Goal: Task Accomplishment & Management: Manage account settings

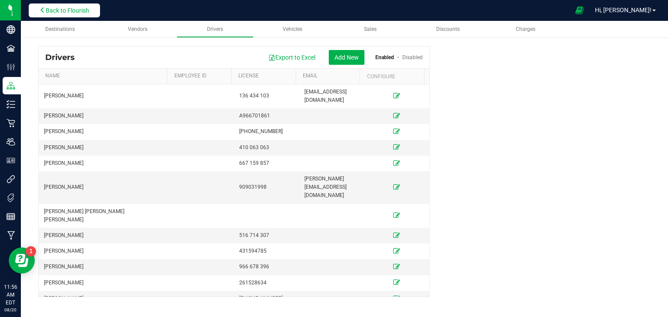
click at [88, 9] on span "Back to Flourish" at bounding box center [67, 10] width 43 height 7
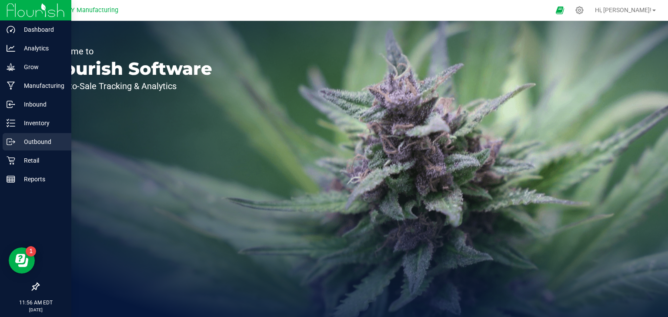
click at [10, 138] on icon at bounding box center [11, 141] width 9 height 9
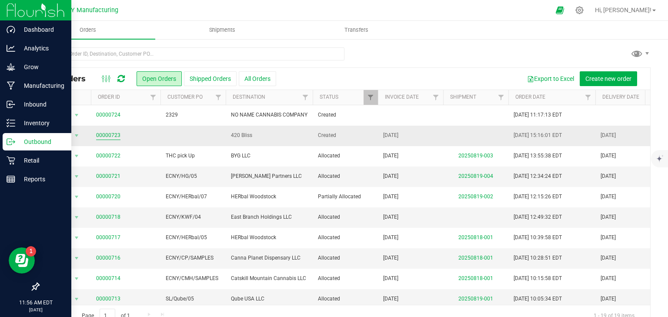
click at [105, 136] on link "00000723" at bounding box center [108, 135] width 24 height 8
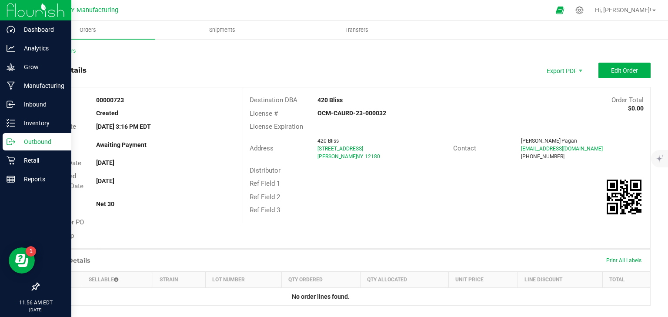
click at [61, 54] on div "Back to Orders" at bounding box center [344, 51] width 612 height 8
click at [63, 50] on link "Back to Orders" at bounding box center [56, 51] width 37 height 6
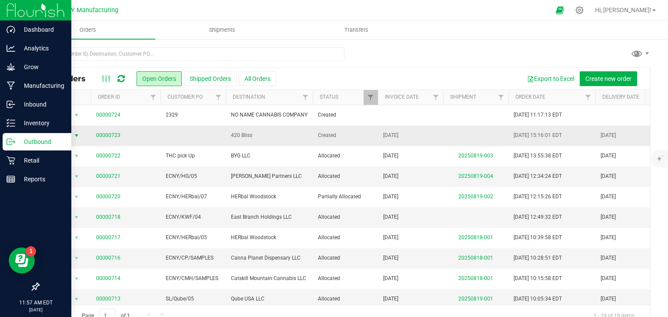
click at [78, 134] on span "select" at bounding box center [76, 135] width 7 height 7
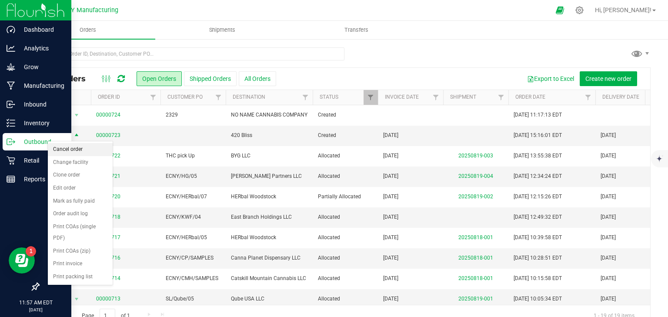
click at [76, 150] on li "Cancel order" at bounding box center [80, 149] width 65 height 13
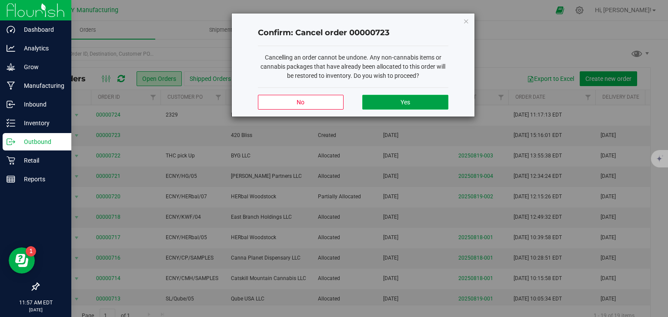
click at [405, 104] on span "Yes" at bounding box center [405, 102] width 10 height 7
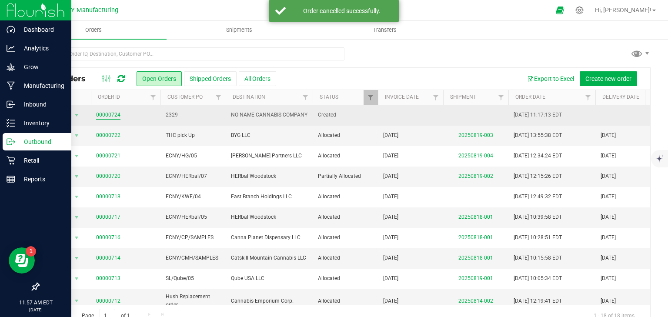
click at [115, 113] on link "00000724" at bounding box center [108, 115] width 24 height 8
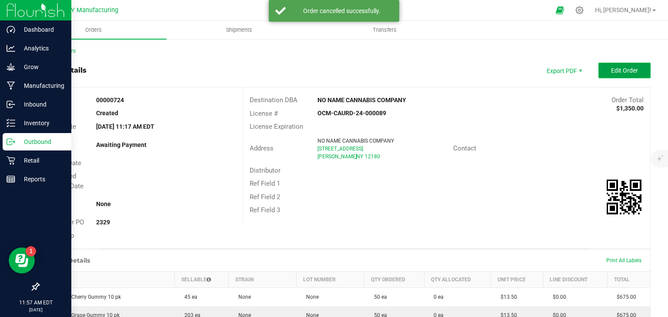
click at [621, 73] on span "Edit Order" at bounding box center [624, 70] width 27 height 7
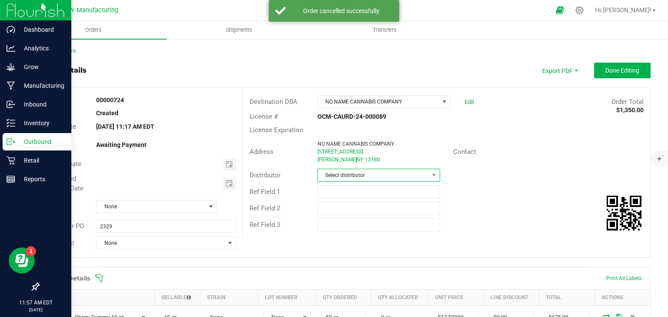
click at [374, 171] on span "Select distributor" at bounding box center [373, 175] width 111 height 12
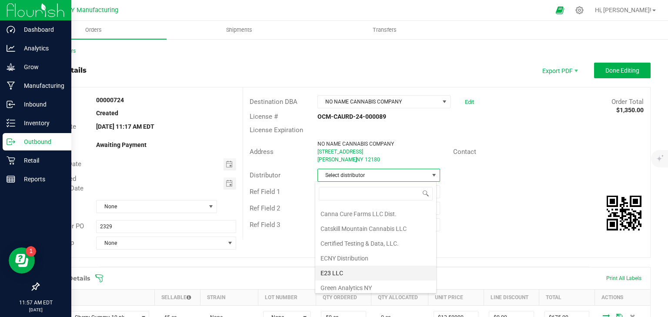
scroll to position [70, 0]
click at [360, 245] on li "ECNY Distribution" at bounding box center [375, 246] width 121 height 15
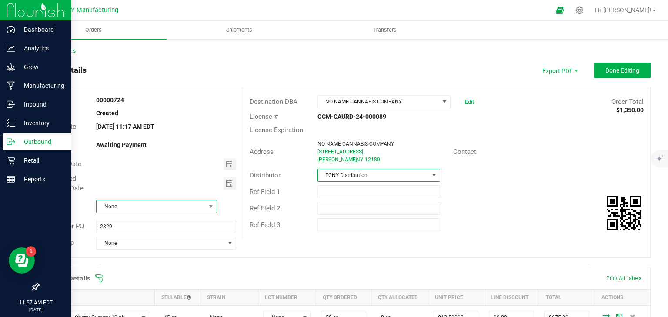
click at [110, 205] on span "None" at bounding box center [150, 206] width 109 height 12
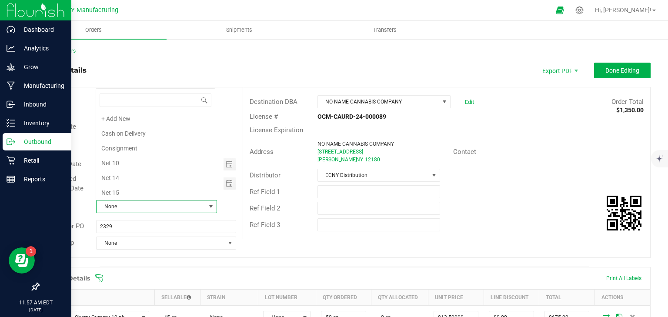
scroll to position [103, 0]
click at [132, 130] on li "Net 30" at bounding box center [155, 134] width 119 height 15
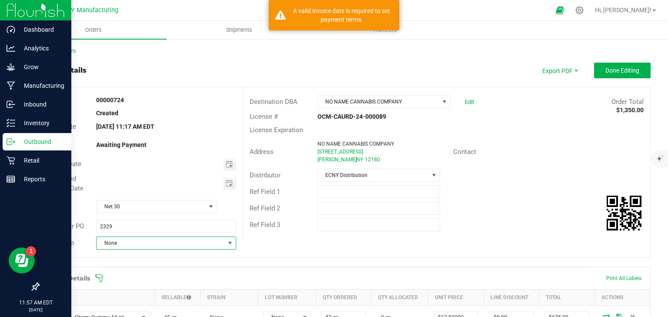
click at [123, 243] on span "None" at bounding box center [160, 243] width 128 height 12
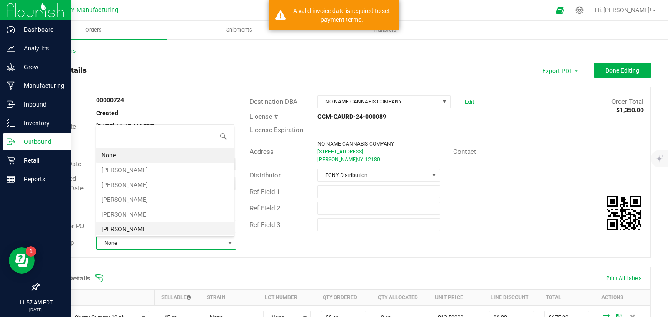
scroll to position [13, 137]
click at [124, 168] on li "Vincent Borish" at bounding box center [165, 170] width 138 height 15
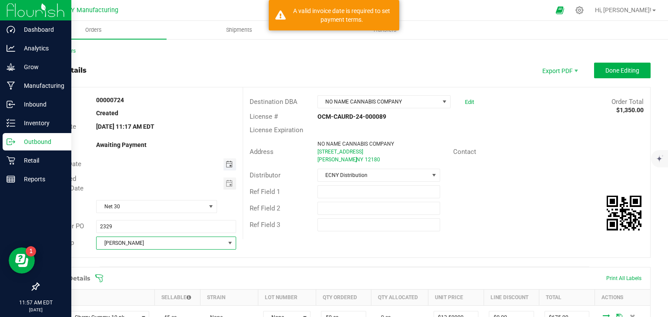
click at [228, 162] on span "Toggle calendar" at bounding box center [229, 164] width 7 height 7
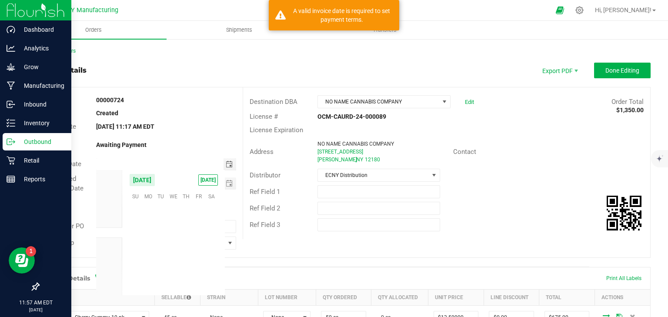
scroll to position [140885, 0]
click at [175, 249] on span "20" at bounding box center [173, 249] width 13 height 13
type input "[DATE]"
click at [228, 183] on span "Toggle calendar" at bounding box center [229, 183] width 7 height 7
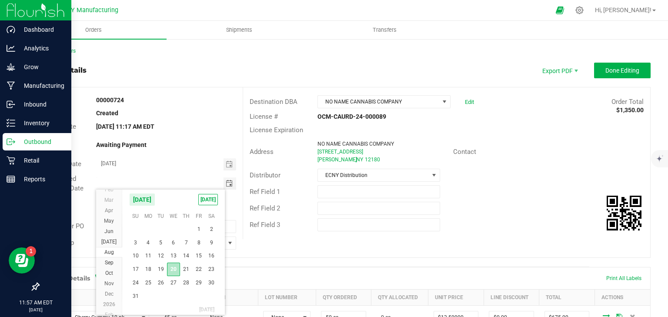
click at [173, 267] on span "20" at bounding box center [173, 269] width 13 height 13
type input "[DATE]"
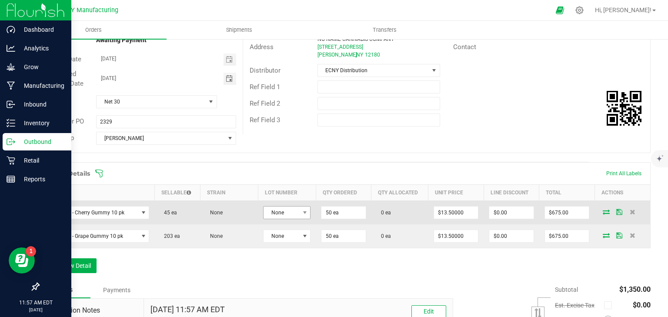
scroll to position [139, 0]
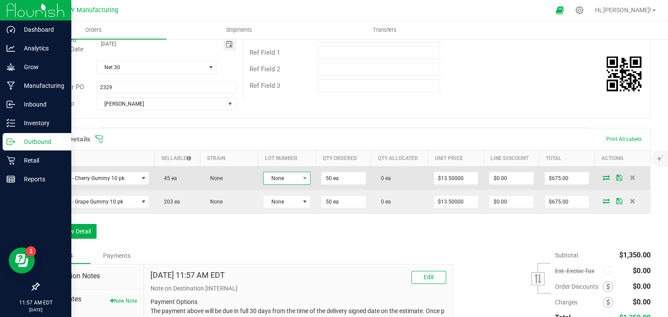
click at [289, 177] on span "None" at bounding box center [281, 178] width 36 height 12
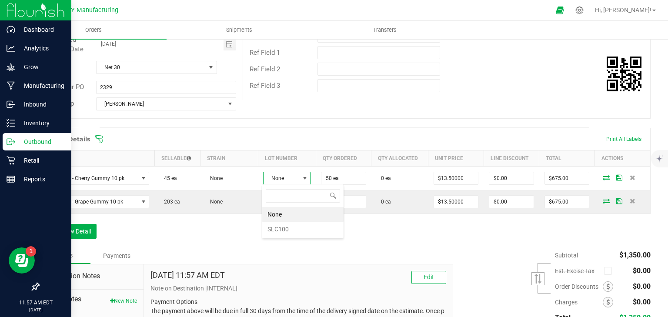
scroll to position [13, 47]
click at [287, 222] on li "SLC100" at bounding box center [302, 229] width 81 height 15
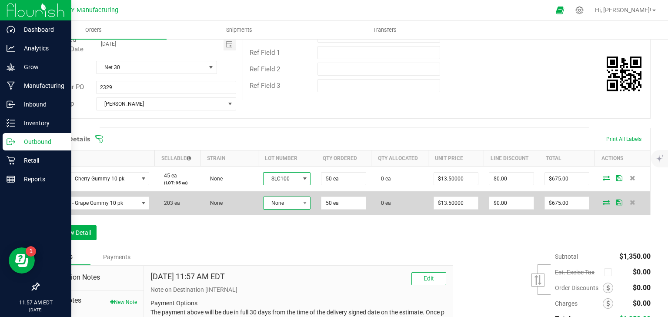
click at [287, 207] on span "None" at bounding box center [281, 203] width 36 height 12
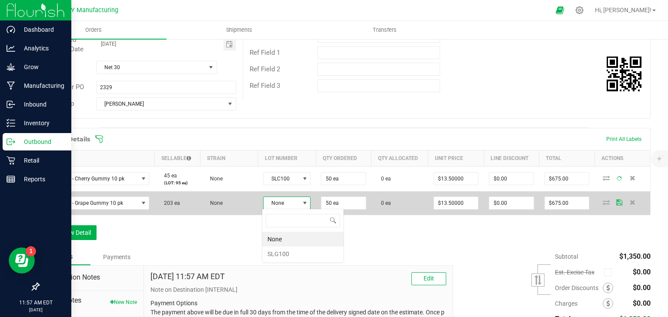
click at [288, 204] on span "None" at bounding box center [281, 203] width 36 height 12
click at [282, 205] on span "None" at bounding box center [281, 203] width 36 height 12
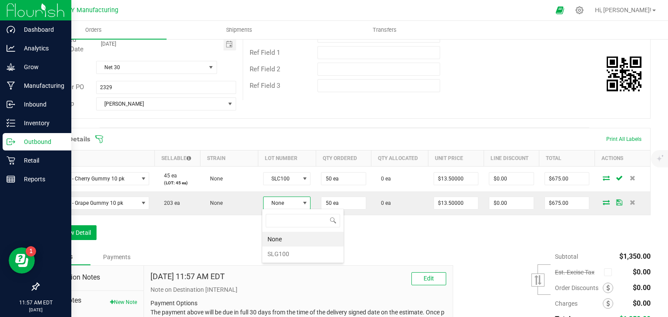
click at [281, 251] on li "SLG100" at bounding box center [302, 253] width 81 height 15
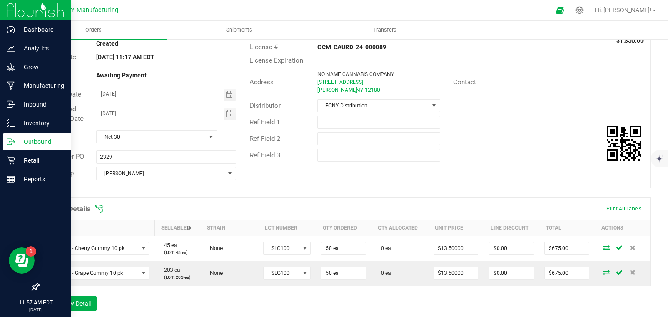
scroll to position [0, 0]
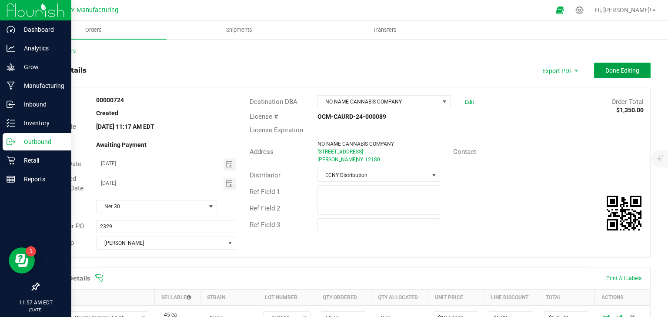
click at [622, 70] on span "Done Editing" at bounding box center [622, 70] width 34 height 7
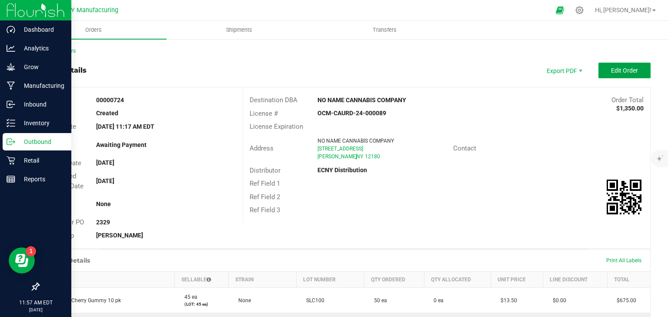
click at [622, 70] on span "Edit Order" at bounding box center [624, 70] width 27 height 7
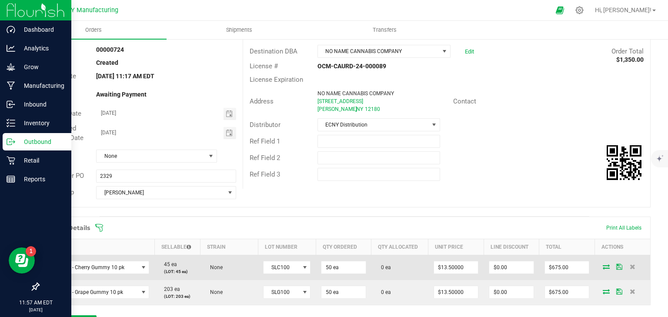
scroll to position [139, 0]
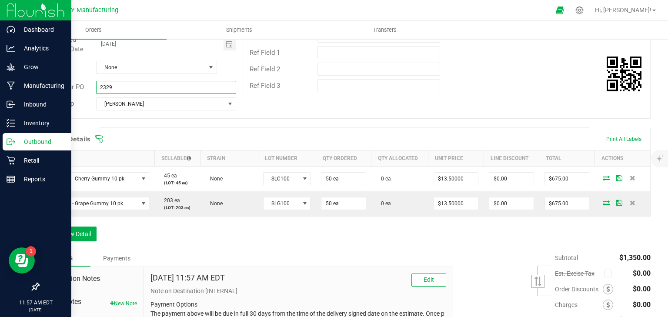
click at [150, 87] on input "2329" at bounding box center [166, 87] width 140 height 13
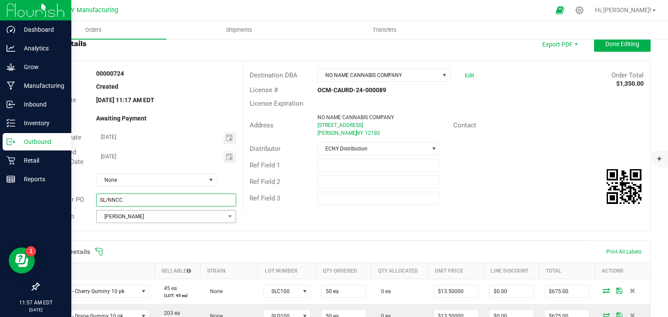
scroll to position [35, 0]
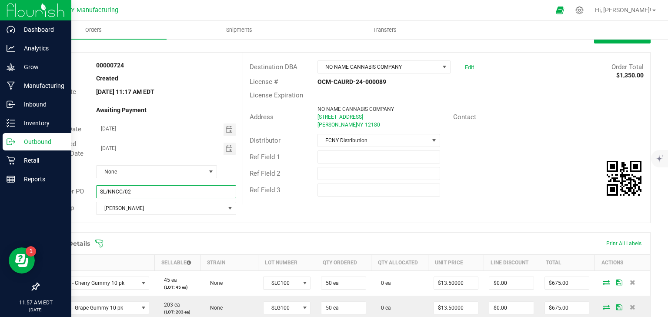
type input "SL/NNCC/02"
click at [372, 219] on div "Order # 00000724 Status Created Order Date Aug 20, 2025 11:17 AM EDT Payment St…" at bounding box center [344, 138] width 611 height 170
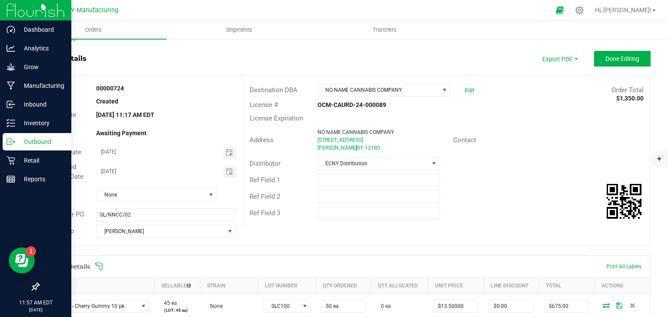
scroll to position [0, 0]
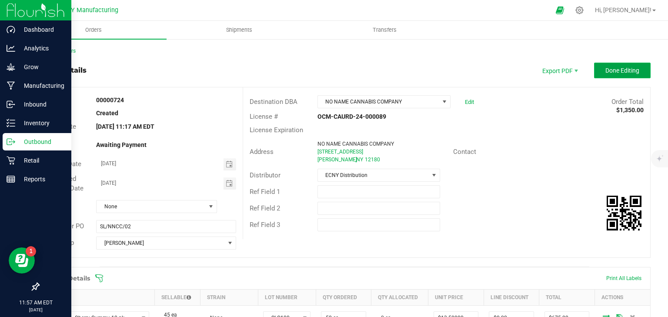
click at [619, 73] on span "Done Editing" at bounding box center [622, 70] width 34 height 7
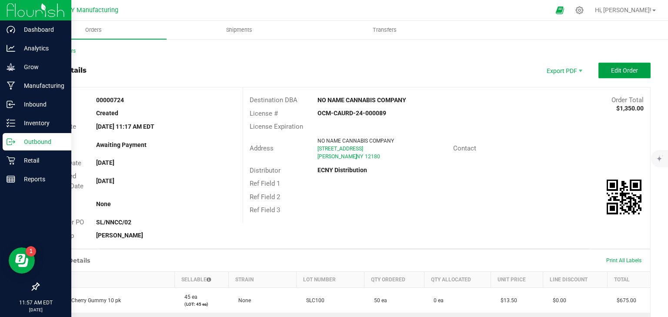
click at [608, 74] on button "Edit Order" at bounding box center [624, 71] width 52 height 16
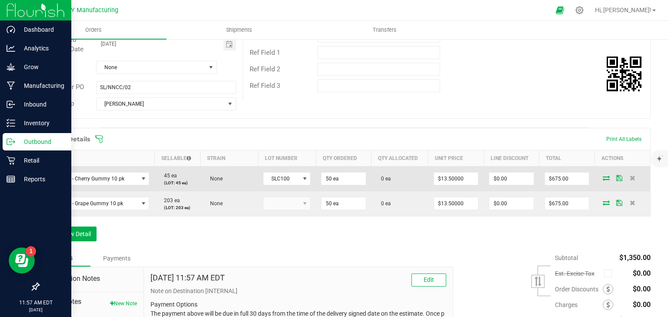
click at [602, 177] on icon at bounding box center [605, 177] width 7 height 5
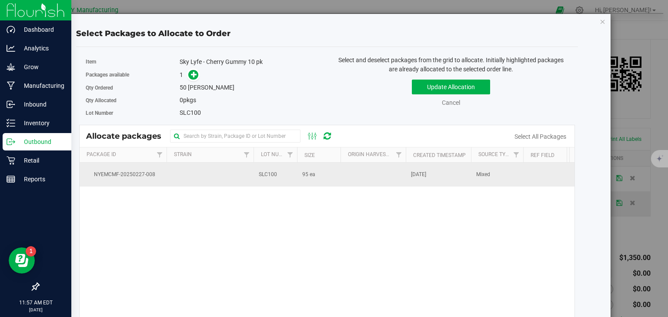
click at [280, 180] on td "SLC100" at bounding box center [274, 174] width 43 height 23
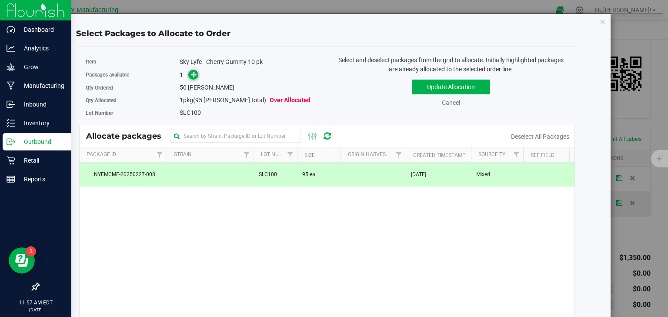
click at [189, 72] on span at bounding box center [193, 75] width 10 height 10
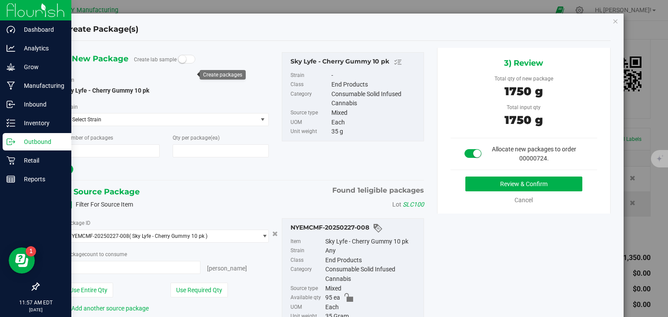
type input "1"
type input "50"
type input "50 ea"
click at [506, 180] on button "Review & Confirm" at bounding box center [523, 183] width 117 height 15
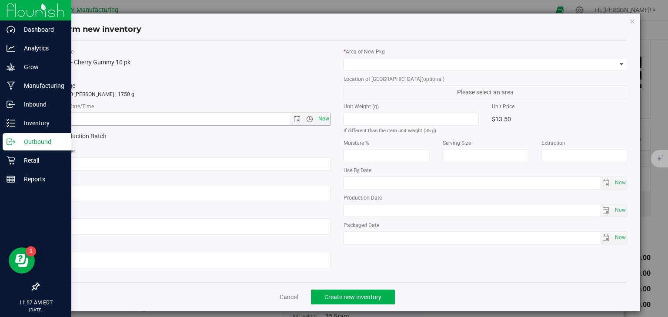
click at [322, 122] on span "Now" at bounding box center [323, 119] width 15 height 13
type input "8/20/2025 11:57 AM"
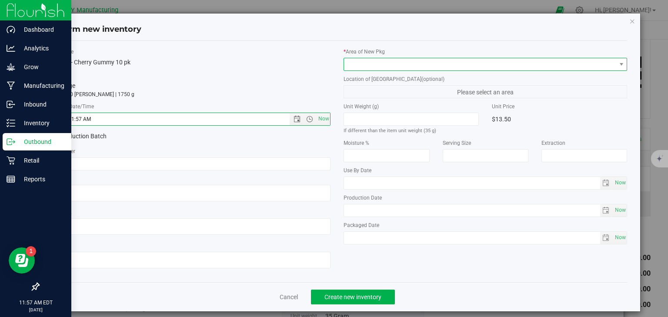
click at [358, 59] on span at bounding box center [480, 64] width 272 height 12
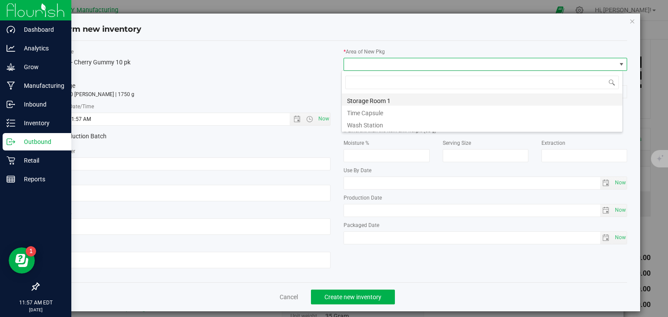
click at [356, 101] on li "Storage Room 1" at bounding box center [482, 99] width 280 height 12
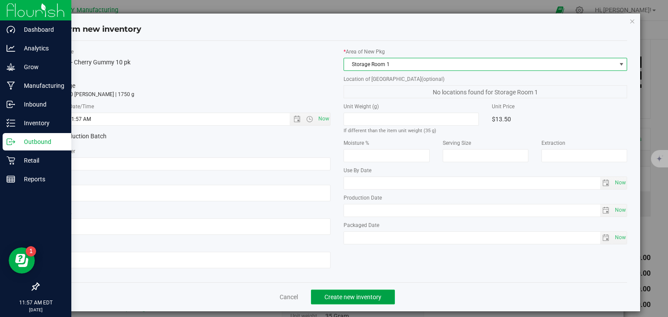
click at [328, 294] on span "Create new inventory" at bounding box center [352, 296] width 57 height 7
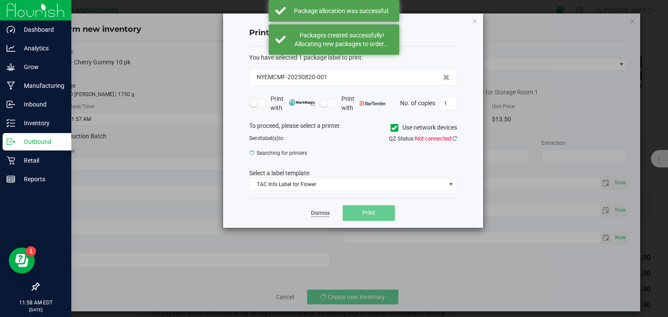
click at [325, 213] on link "Dismiss" at bounding box center [320, 212] width 19 height 7
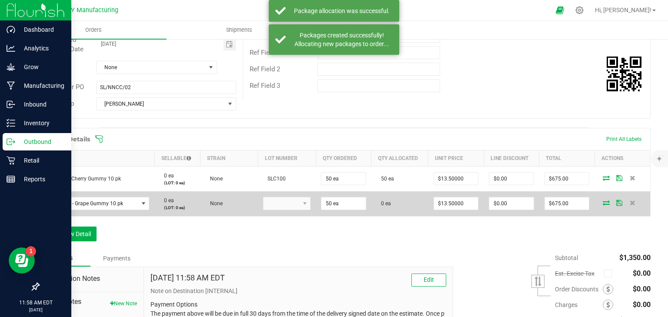
click at [295, 203] on kendo-dropdownlist at bounding box center [286, 203] width 47 height 13
click at [292, 198] on kendo-dropdownlist at bounding box center [286, 203] width 47 height 13
click at [290, 203] on kendo-dropdownlist at bounding box center [286, 203] width 47 height 13
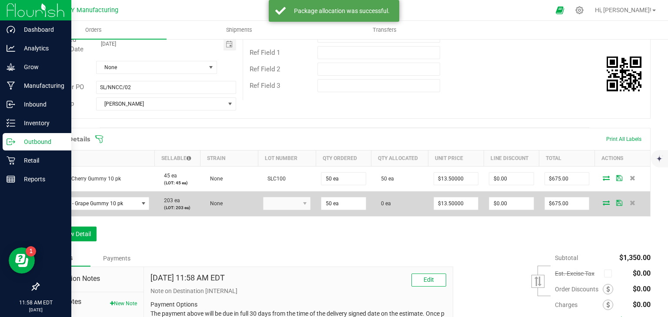
click at [275, 205] on kendo-dropdownlist at bounding box center [286, 203] width 47 height 13
click at [276, 202] on kendo-dropdownlist at bounding box center [286, 203] width 47 height 13
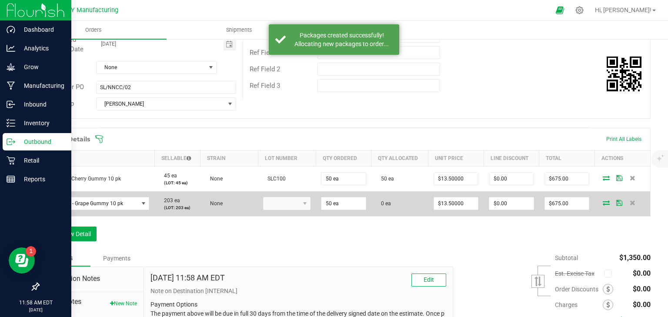
click at [278, 201] on kendo-dropdownlist at bounding box center [286, 203] width 47 height 13
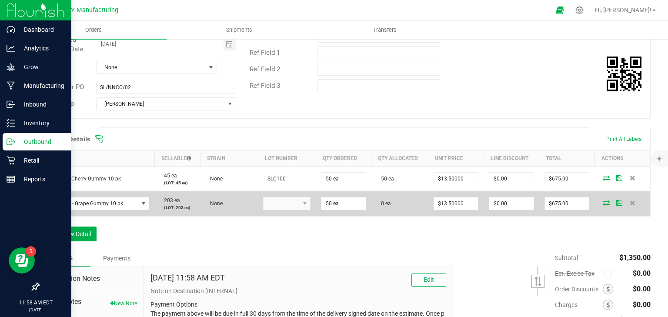
click at [286, 198] on kendo-dropdownlist at bounding box center [286, 203] width 47 height 13
click at [602, 204] on icon at bounding box center [605, 202] width 7 height 5
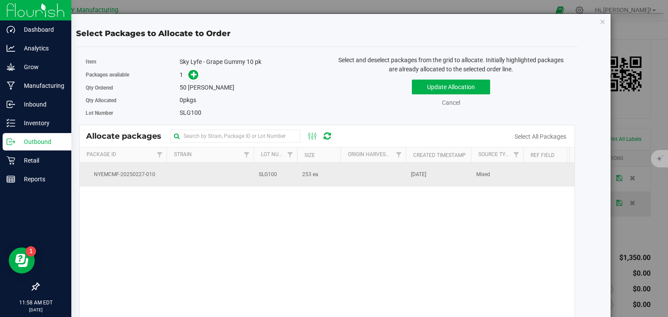
click at [313, 185] on td "253 ea" at bounding box center [318, 174] width 43 height 23
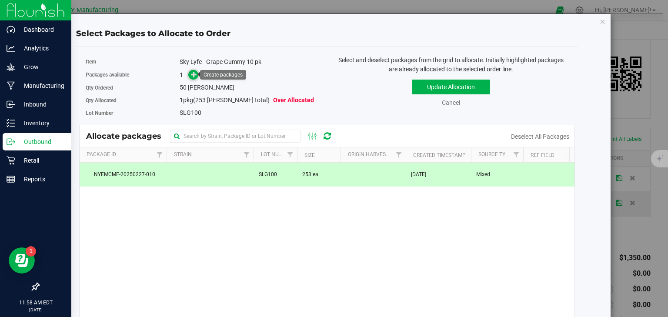
click at [191, 74] on icon at bounding box center [194, 74] width 6 height 6
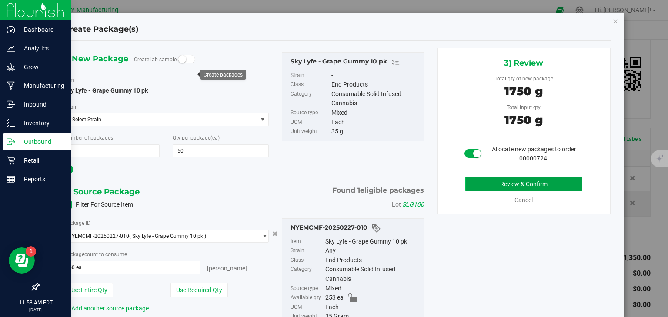
click at [513, 187] on button "Review & Confirm" at bounding box center [523, 183] width 117 height 15
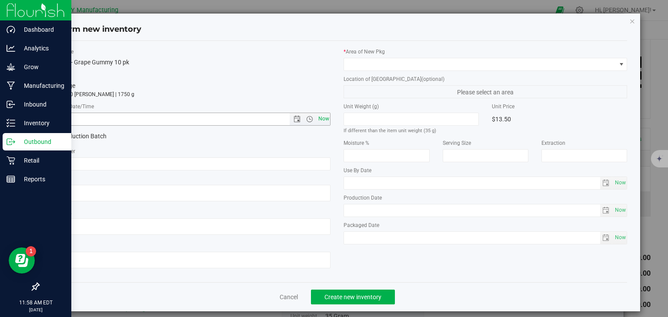
click at [321, 116] on span "Now" at bounding box center [323, 119] width 15 height 13
type input "8/20/2025 11:58 AM"
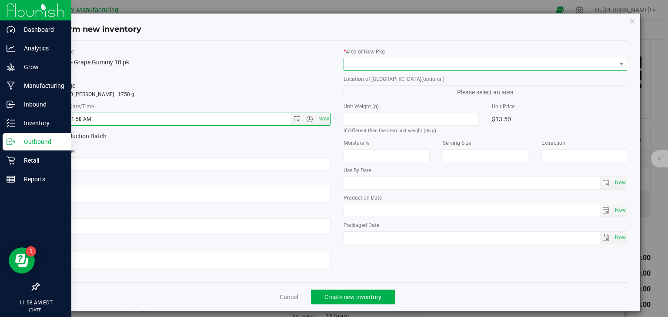
click at [364, 59] on span at bounding box center [480, 64] width 272 height 12
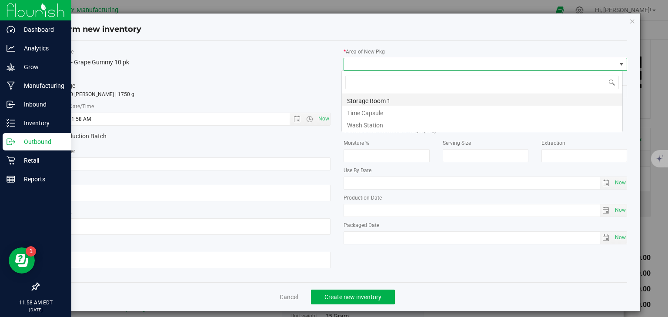
scroll to position [43449, 43181]
click at [356, 99] on li "Storage Room 1" at bounding box center [482, 99] width 280 height 12
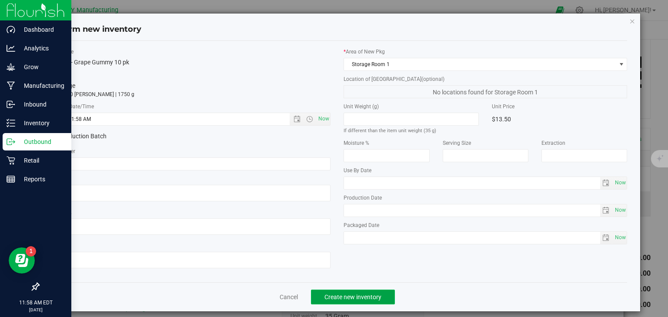
click at [330, 295] on span "Create new inventory" at bounding box center [352, 296] width 57 height 7
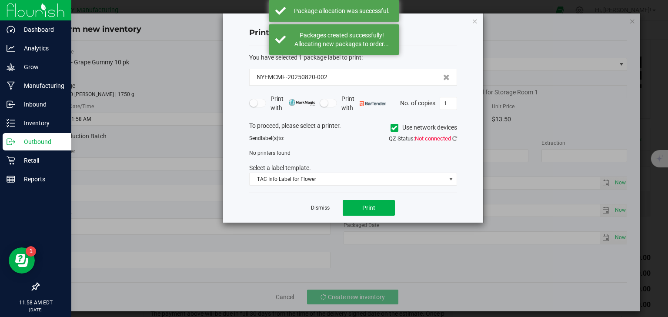
click at [319, 210] on link "Dismiss" at bounding box center [320, 207] width 19 height 7
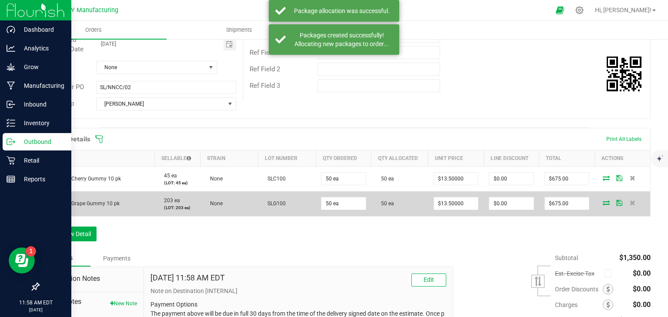
scroll to position [228, 0]
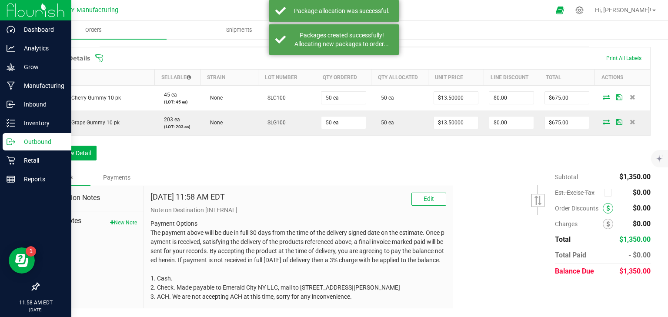
click at [604, 203] on span at bounding box center [607, 208] width 10 height 10
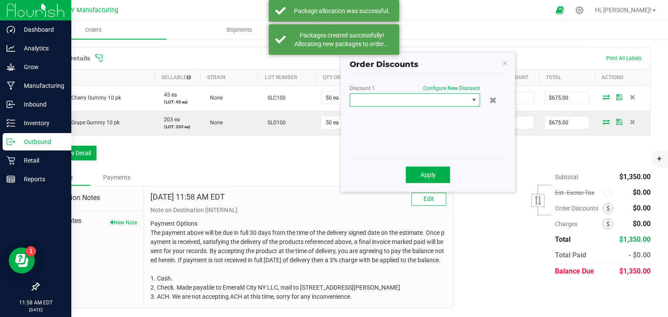
click at [440, 94] on span at bounding box center [409, 100] width 119 height 12
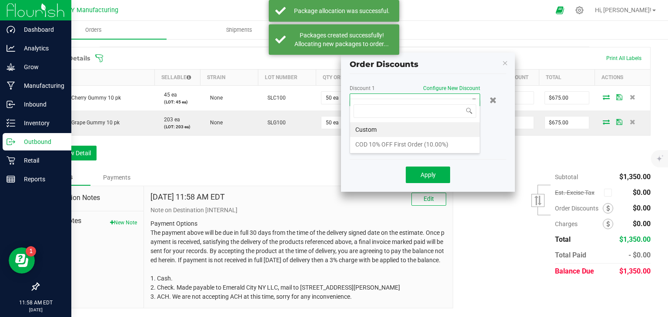
scroll to position [13, 130]
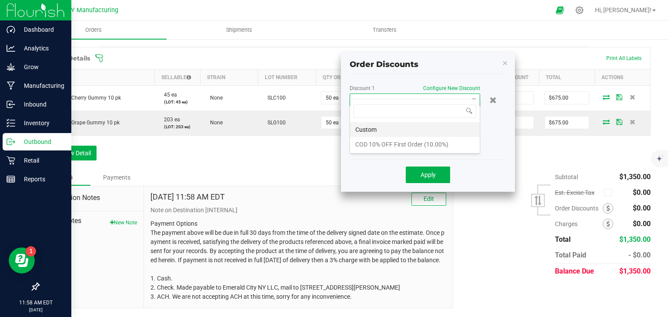
click at [417, 128] on li "Custom" at bounding box center [415, 129] width 130 height 15
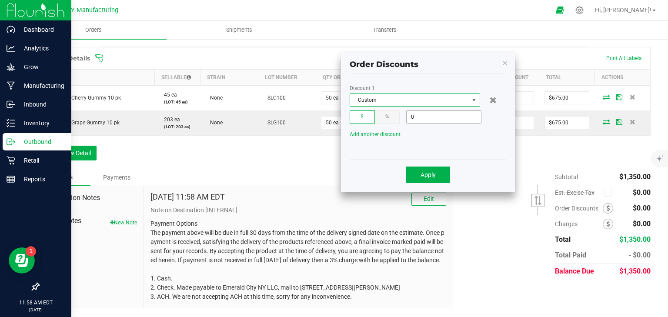
click at [436, 111] on input "0" at bounding box center [443, 117] width 74 height 12
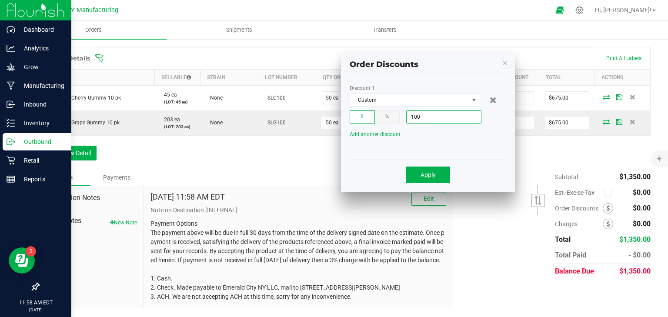
type input "$100.00"
click at [500, 131] on div "Add another discount" at bounding box center [434, 134] width 183 height 6
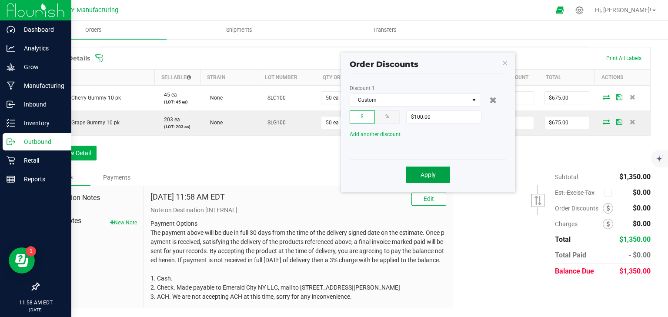
click at [422, 171] on span "Apply" at bounding box center [427, 174] width 15 height 7
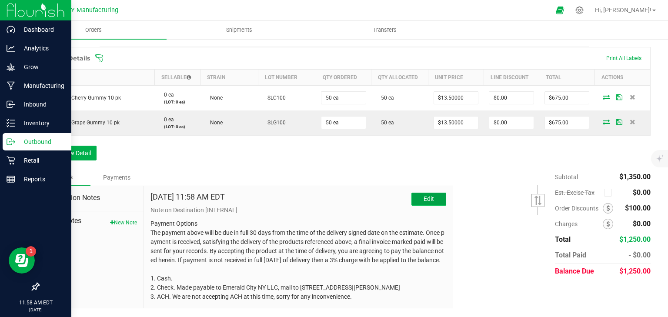
click at [423, 195] on span "Edit" at bounding box center [428, 198] width 10 height 7
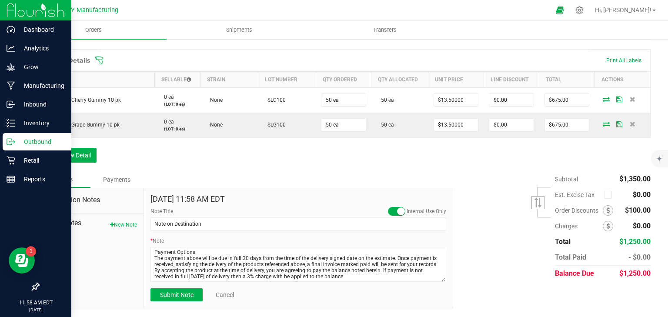
scroll to position [217, 0]
click at [389, 209] on span at bounding box center [396, 211] width 17 height 9
click at [172, 297] on span "Submit Note" at bounding box center [176, 295] width 33 height 7
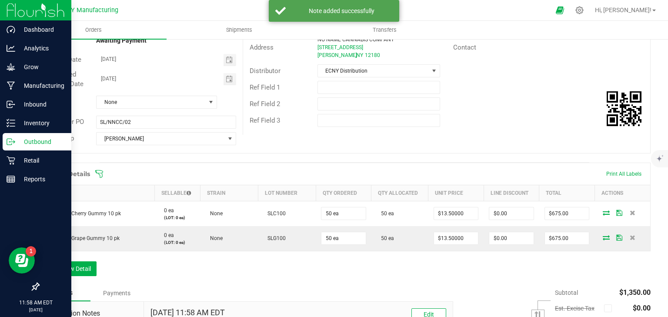
scroll to position [0, 0]
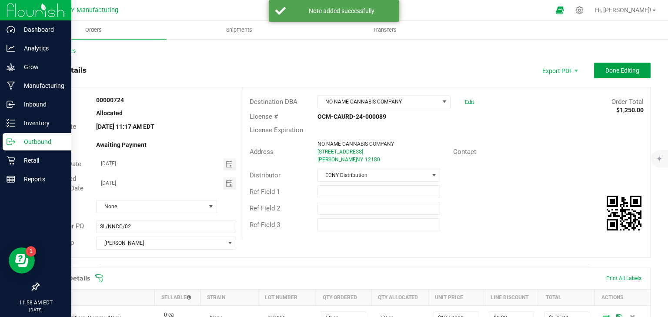
click at [616, 68] on span "Done Editing" at bounding box center [622, 70] width 34 height 7
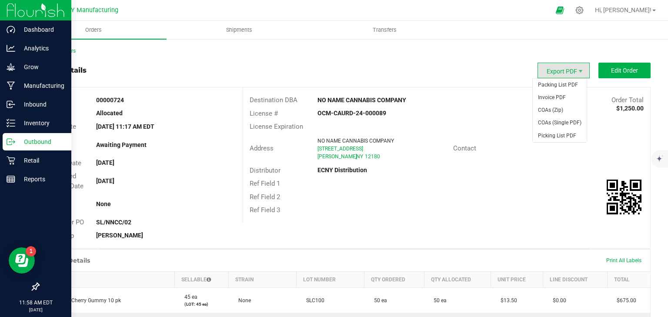
click at [561, 68] on span "Export PDF" at bounding box center [563, 71] width 52 height 16
click at [558, 99] on span "Invoice PDF" at bounding box center [559, 97] width 54 height 13
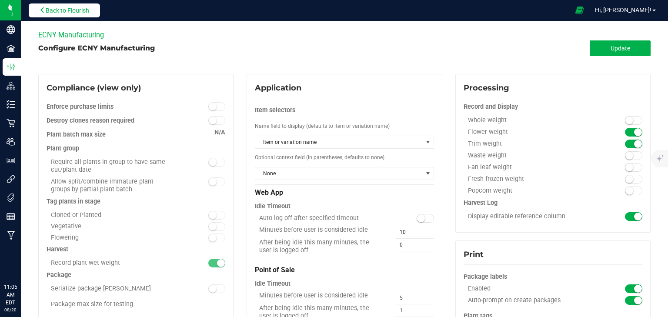
drag, startPoint x: 0, startPoint y: 0, endPoint x: 58, endPoint y: 9, distance: 59.0
click at [58, 9] on span "Back to Flourish" at bounding box center [67, 10] width 43 height 7
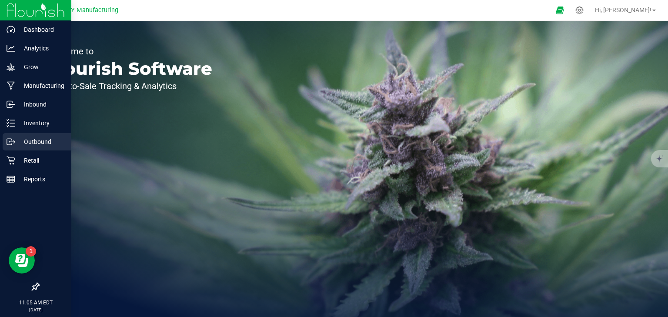
click at [17, 144] on p "Outbound" at bounding box center [41, 141] width 52 height 10
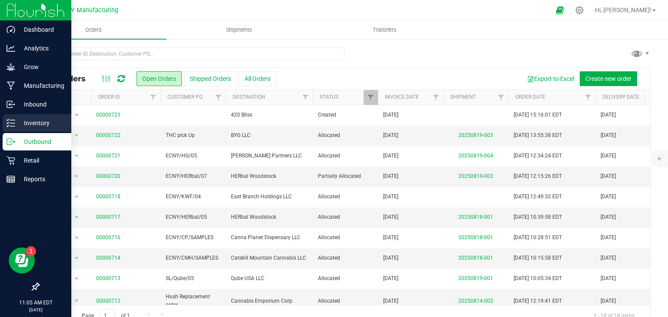
click at [24, 124] on p "Inventory" at bounding box center [41, 123] width 52 height 10
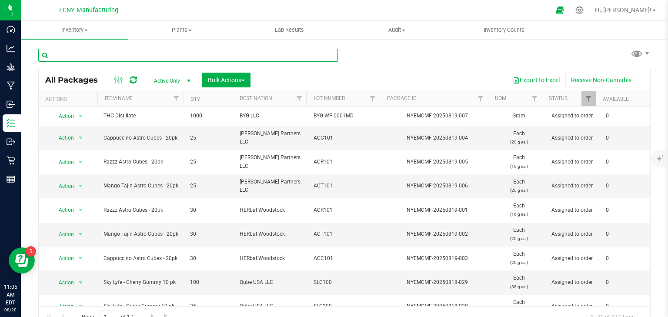
click at [113, 53] on input "text" at bounding box center [187, 55] width 299 height 13
type input "choco-lit"
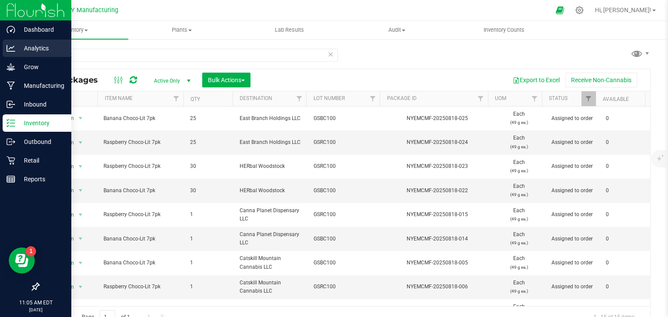
click at [23, 45] on p "Analytics" at bounding box center [41, 48] width 52 height 10
